Goal: Share content: Share content

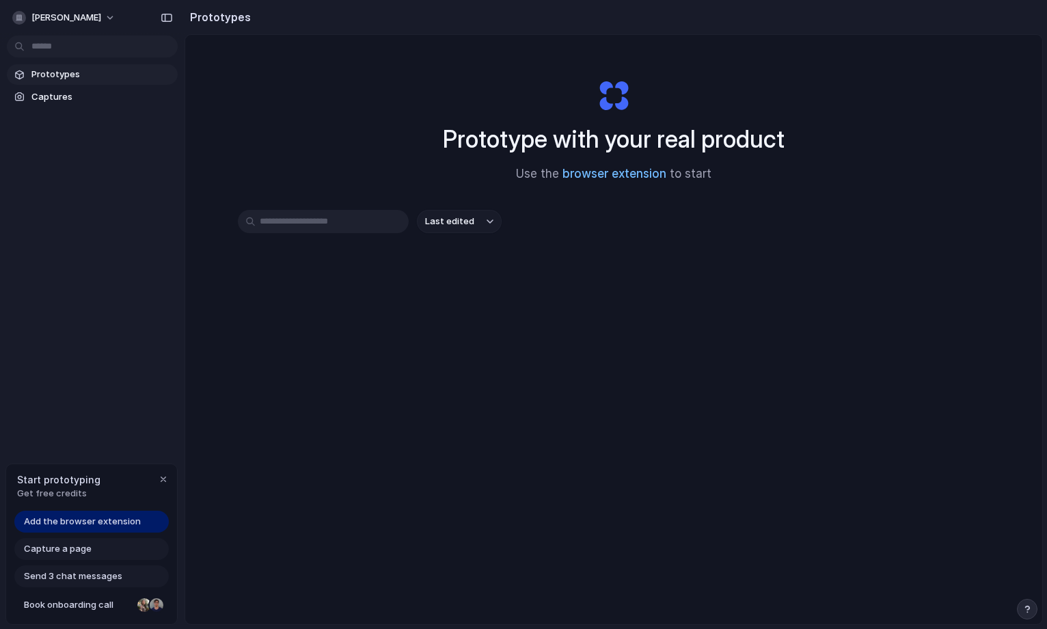
click at [609, 180] on link "browser extension" at bounding box center [614, 174] width 104 height 14
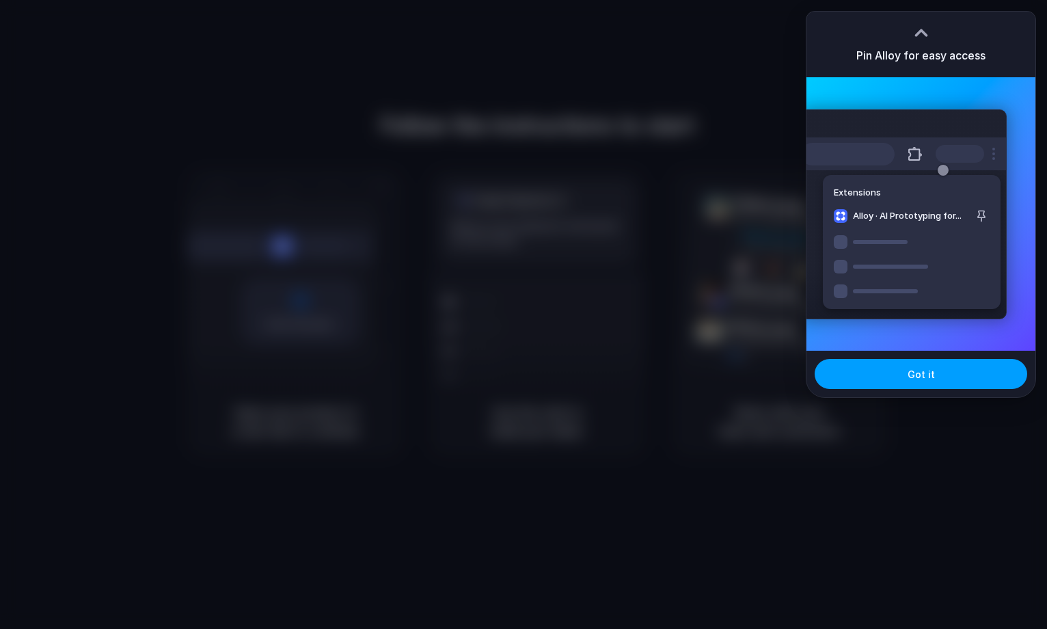
click at [938, 374] on button "Got it" at bounding box center [920, 374] width 212 height 30
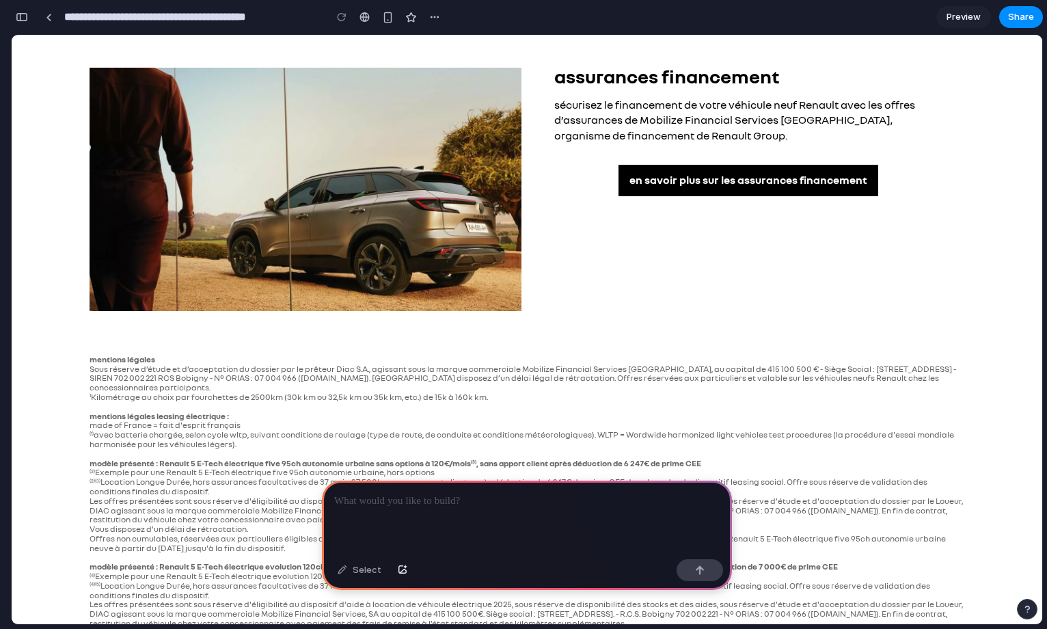
scroll to position [4971, 0]
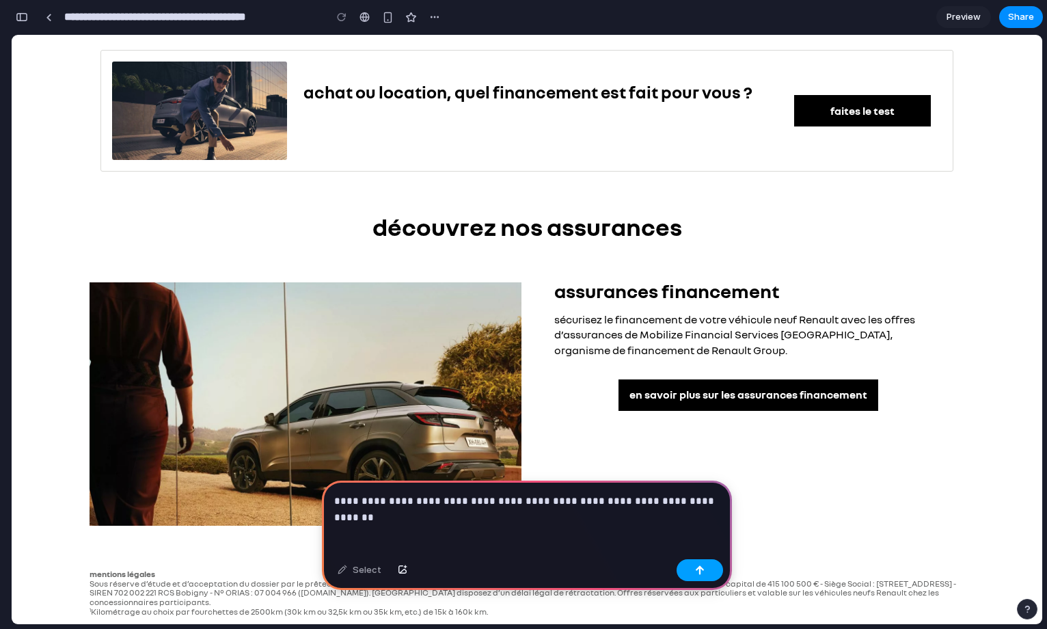
click at [695, 566] on div "button" at bounding box center [700, 570] width 10 height 10
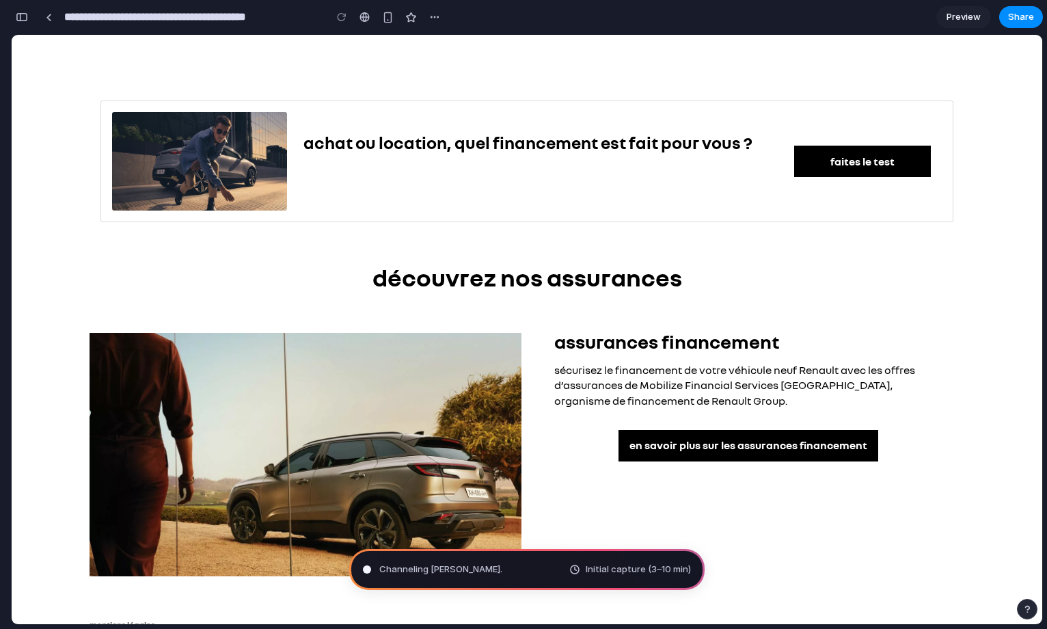
scroll to position [4920, 0]
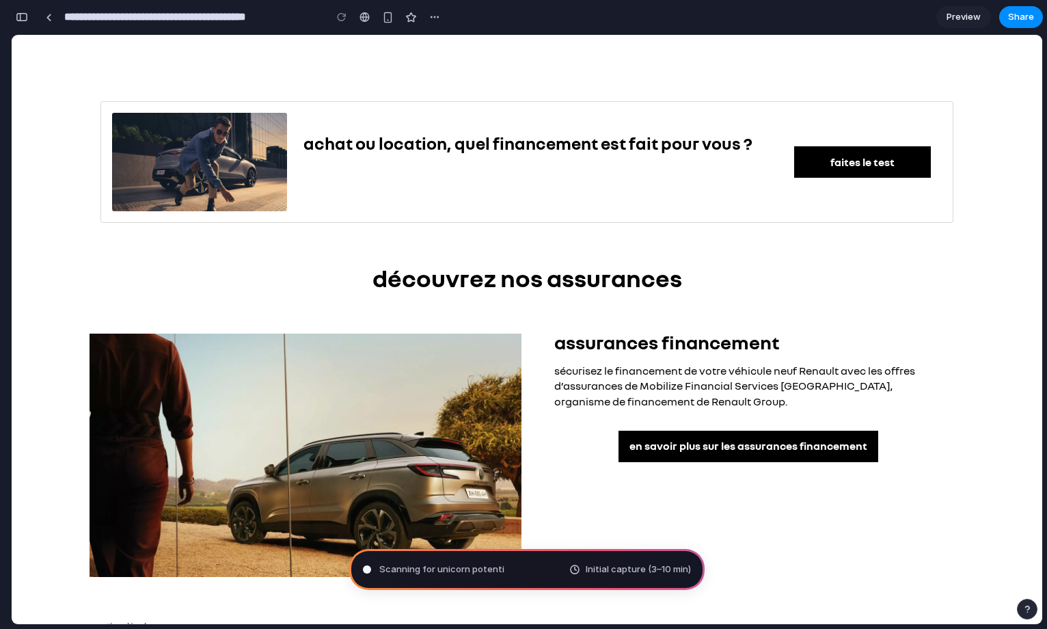
type input "**********"
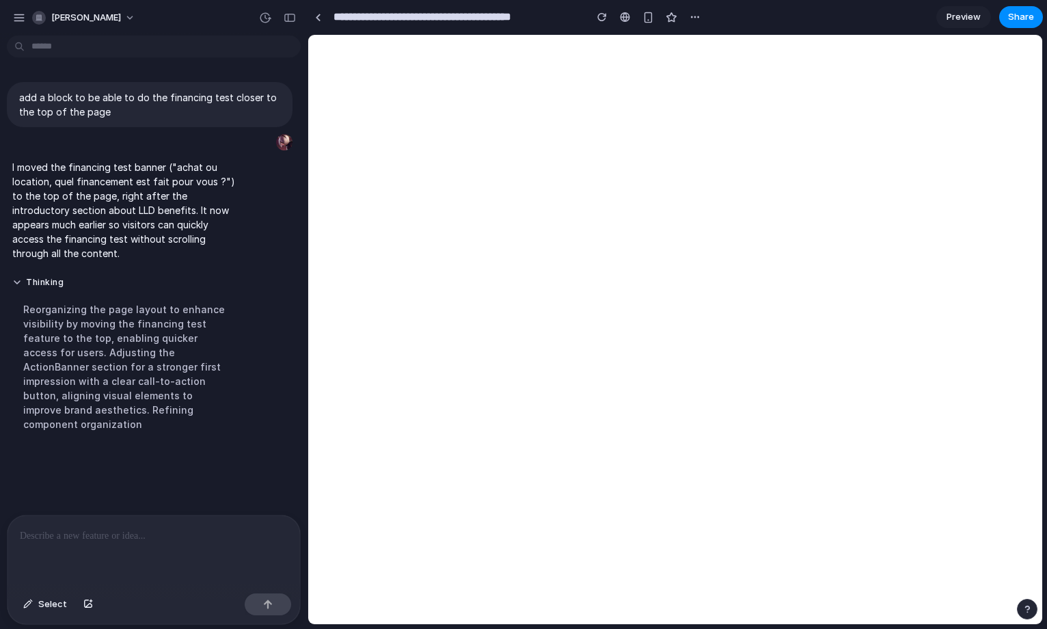
click at [167, 526] on div at bounding box center [154, 551] width 292 height 72
click at [34, 601] on button "Select" at bounding box center [44, 604] width 57 height 22
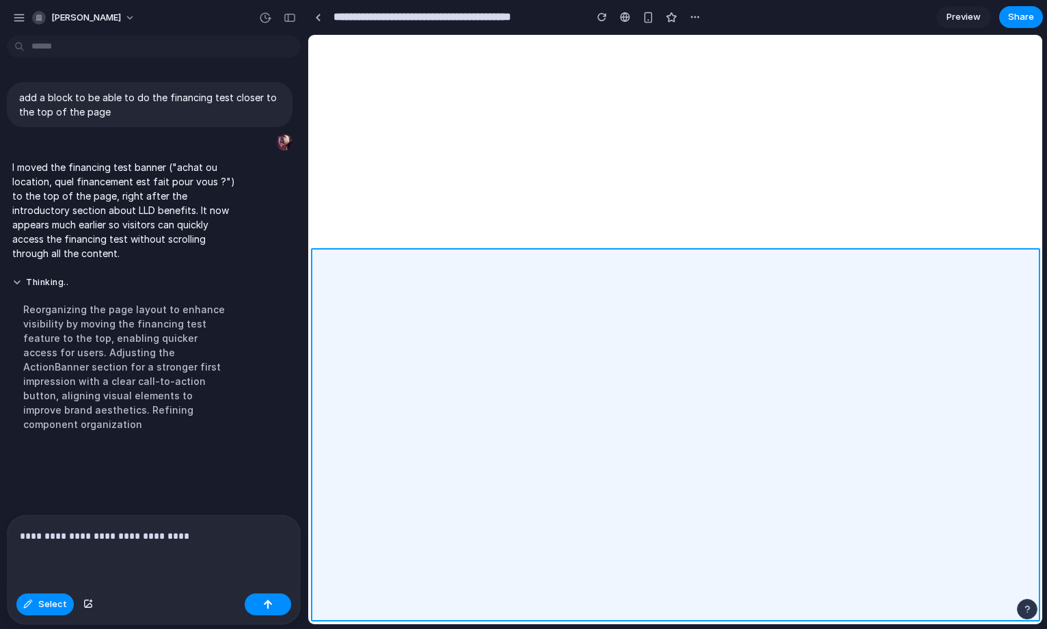
click at [522, 272] on div at bounding box center [675, 330] width 733 height 588
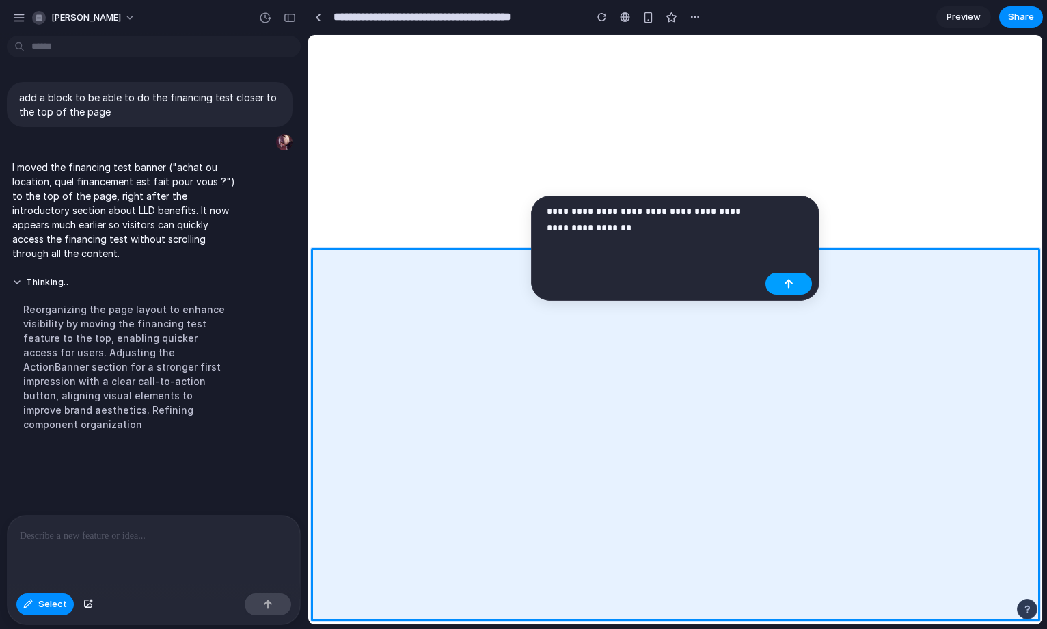
click at [796, 290] on button "button" at bounding box center [788, 284] width 46 height 22
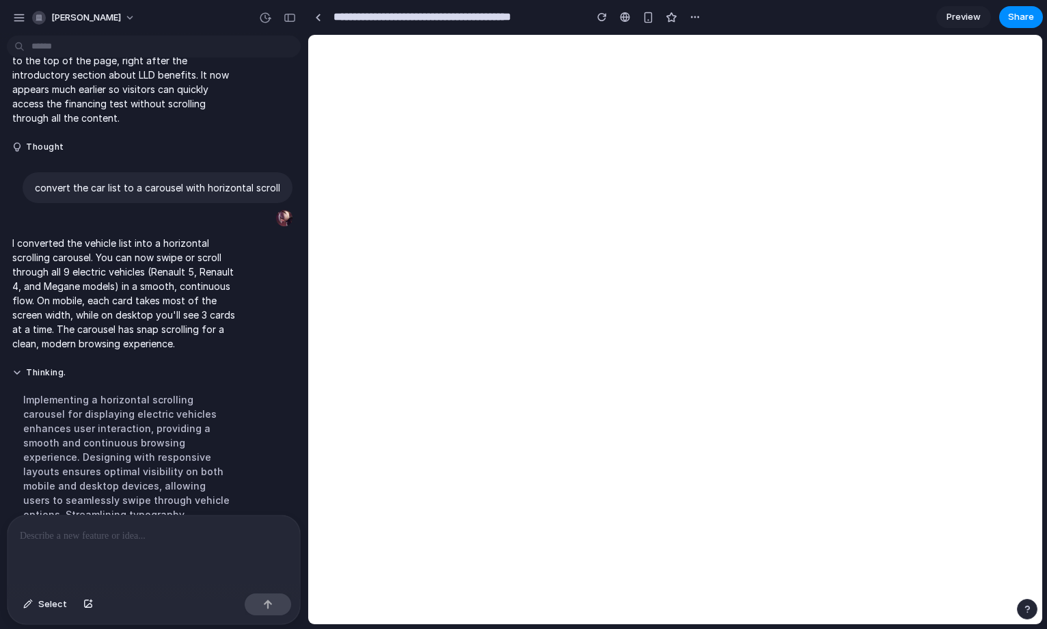
scroll to position [150, 0]
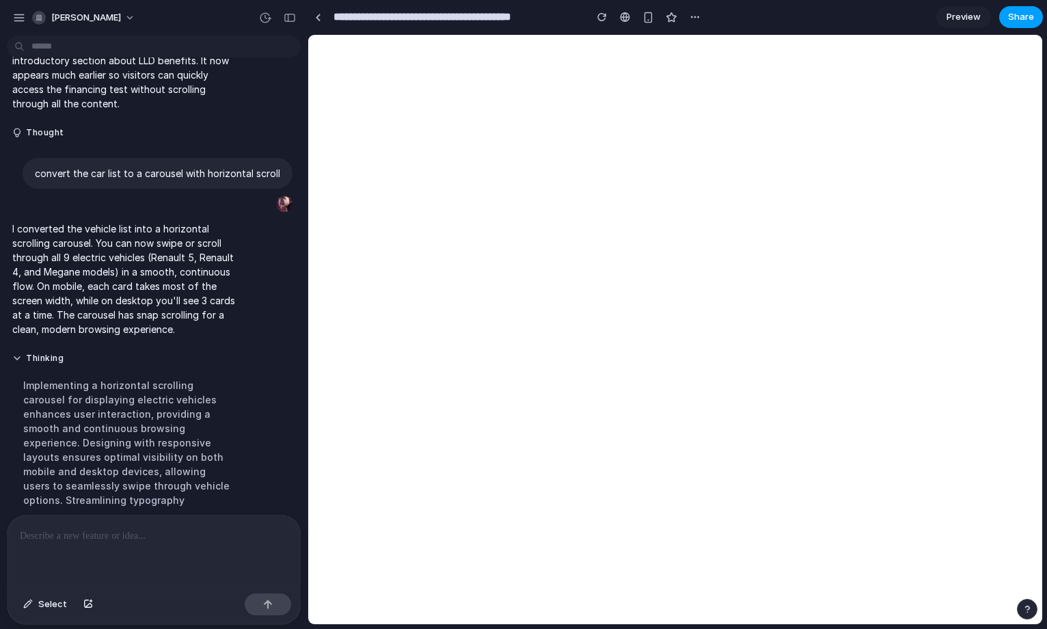
click at [1015, 20] on span "Share" at bounding box center [1021, 17] width 26 height 14
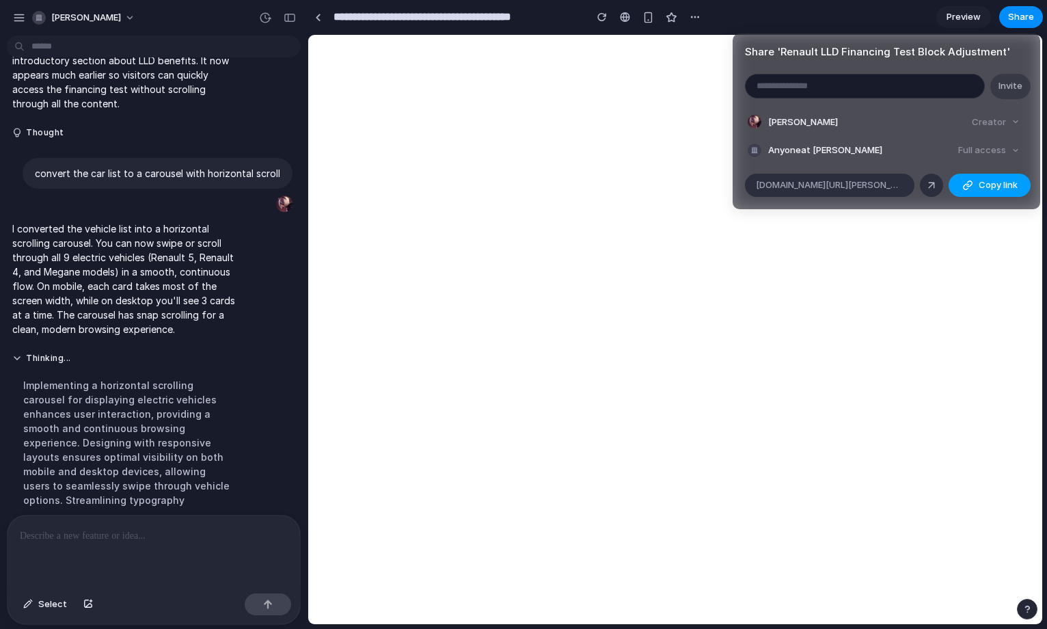
click at [969, 181] on div "button" at bounding box center [967, 185] width 11 height 11
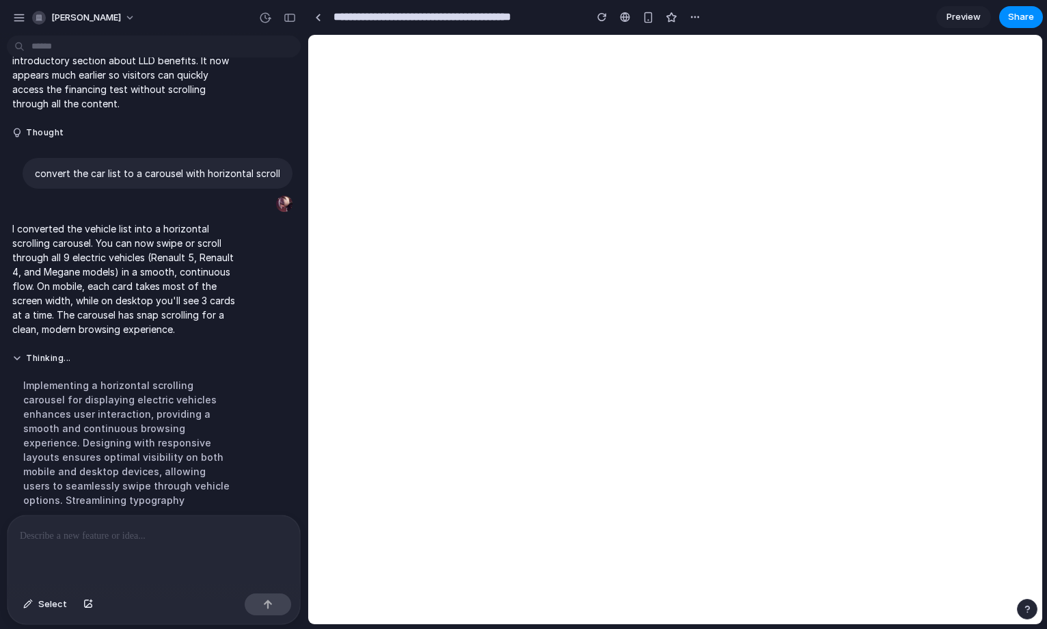
click at [601, 253] on div "Share ' Renault LLD Financing Test Block Adjustment ' Invite [PERSON_NAME] Crea…" at bounding box center [523, 314] width 1047 height 629
click at [212, 539] on p at bounding box center [154, 535] width 268 height 16
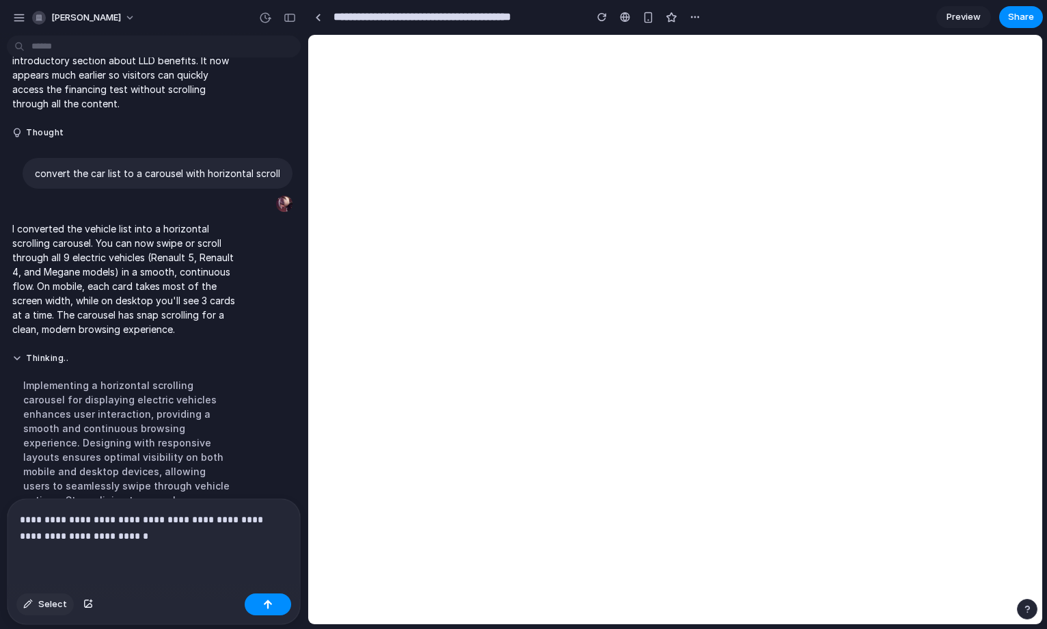
click at [38, 608] on button "Select" at bounding box center [44, 604] width 57 height 22
click at [126, 538] on p "**********" at bounding box center [154, 527] width 268 height 33
click at [61, 602] on span "Select" at bounding box center [52, 604] width 29 height 14
click at [258, 605] on button "button" at bounding box center [268, 604] width 46 height 22
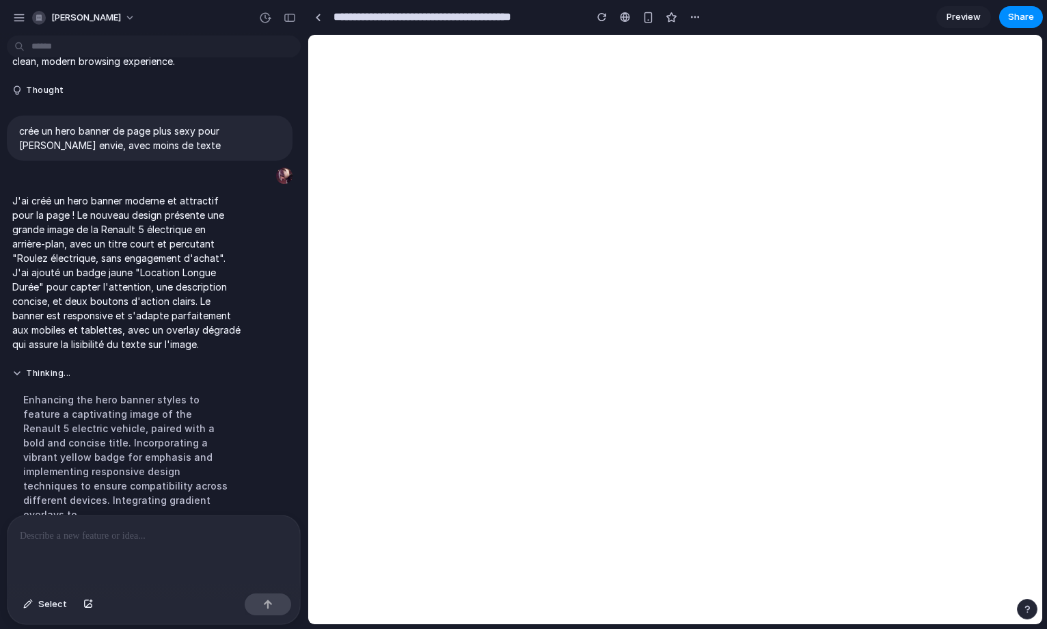
scroll to position [418, 0]
click at [1030, 8] on button "Share" at bounding box center [1021, 17] width 44 height 22
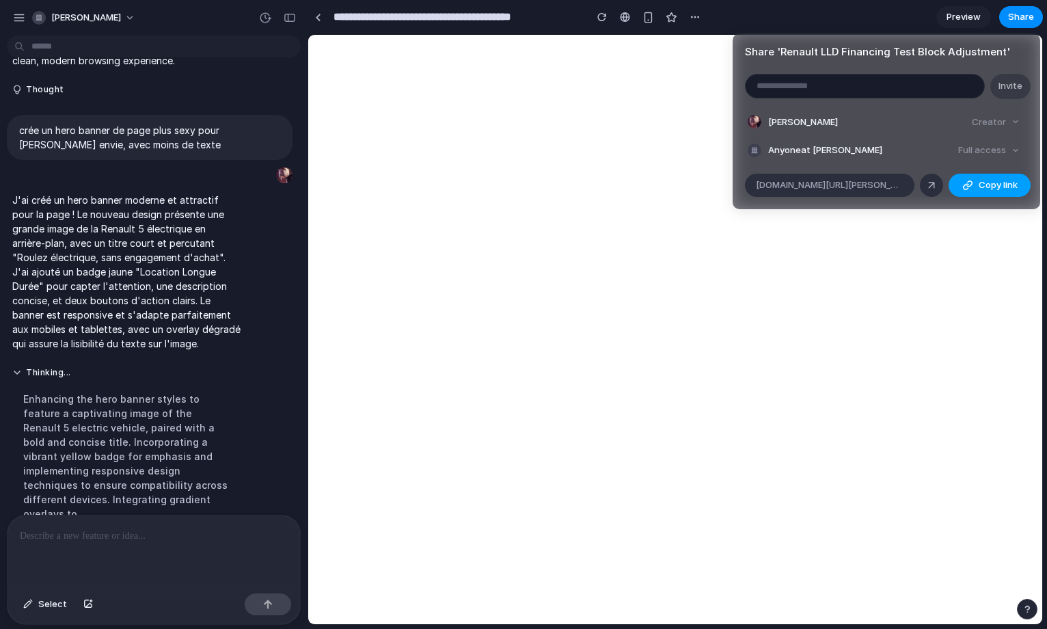
click at [984, 182] on span "Copy link" at bounding box center [997, 185] width 39 height 14
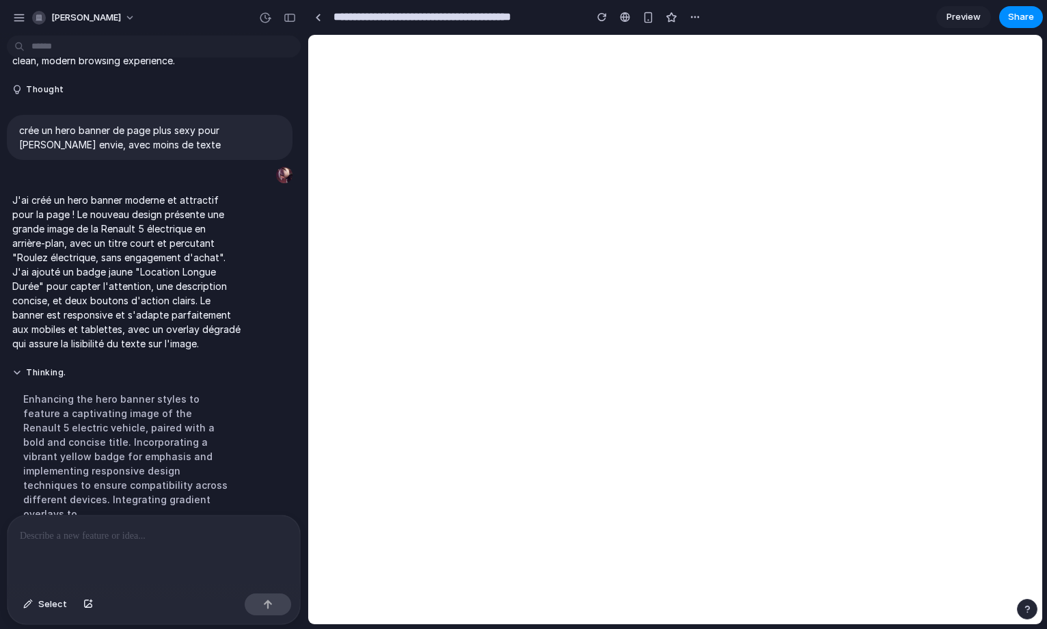
click at [677, 411] on div "Share ' Renault LLD Financing Test Block Adjustment ' Invite [PERSON_NAME] Crea…" at bounding box center [523, 314] width 1047 height 629
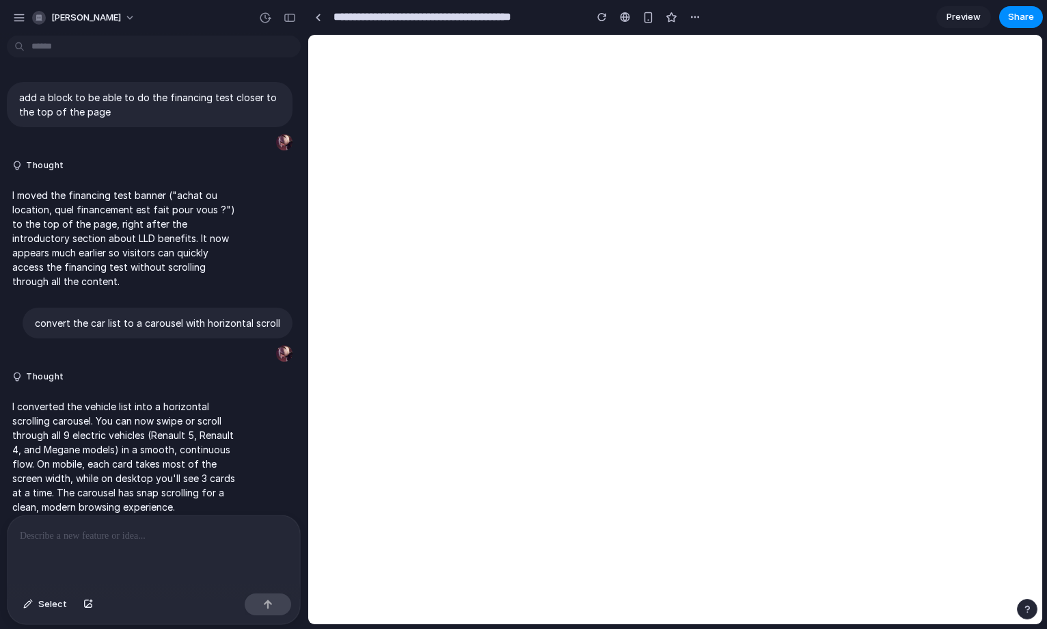
scroll to position [281, 0]
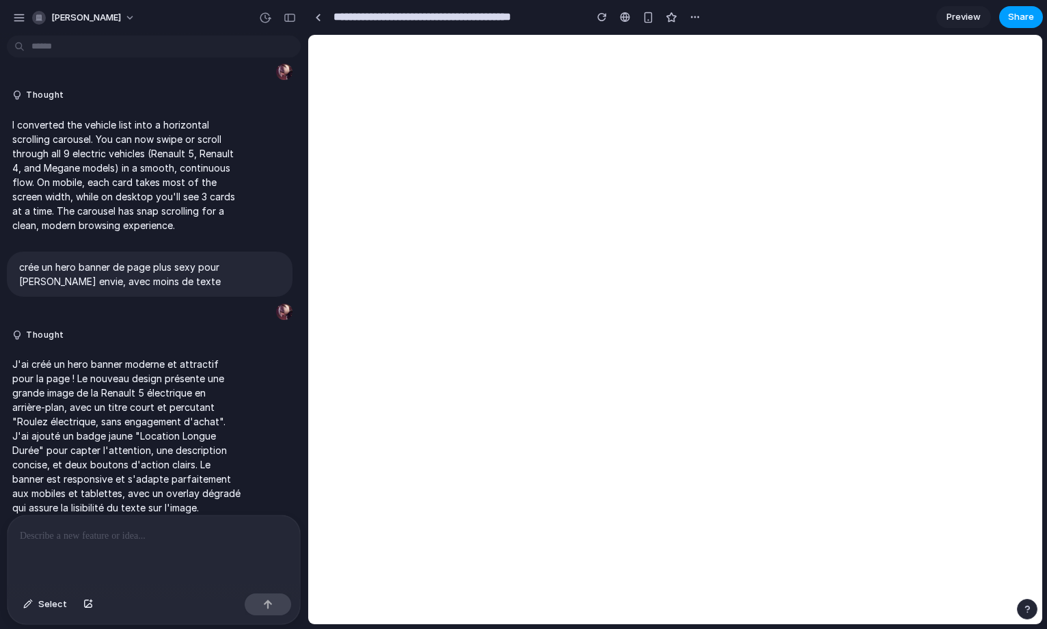
click at [1029, 7] on button "Share" at bounding box center [1021, 17] width 44 height 22
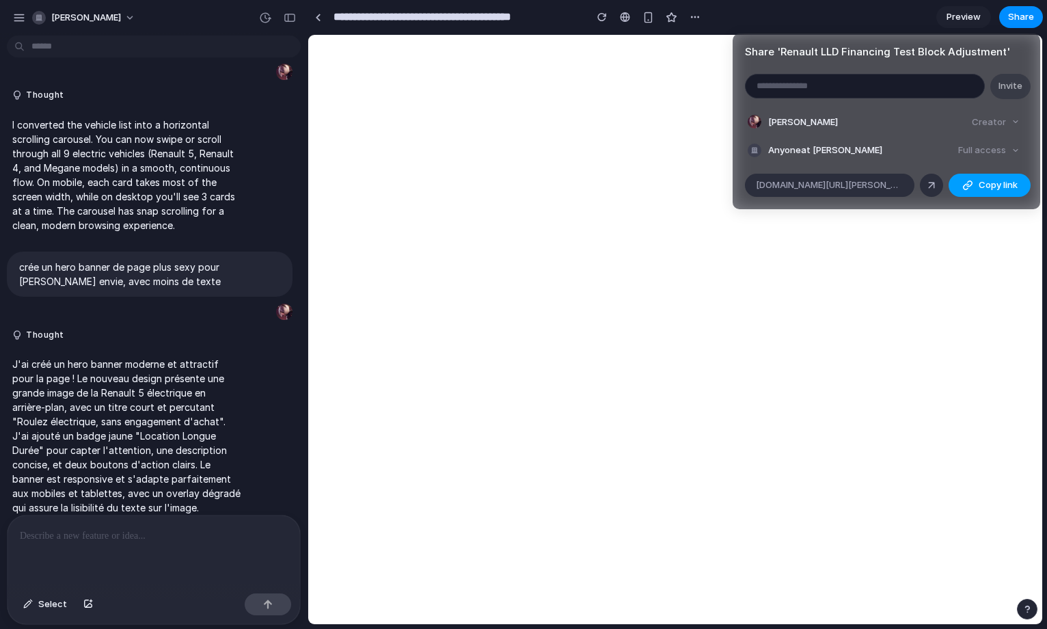
click at [965, 187] on div "button" at bounding box center [967, 185] width 11 height 11
click at [894, 280] on div "Share ' Renault LLD Financing Test Block Adjustment ' Invite [PERSON_NAME] Crea…" at bounding box center [523, 314] width 1047 height 629
